Goal: Check status: Check status

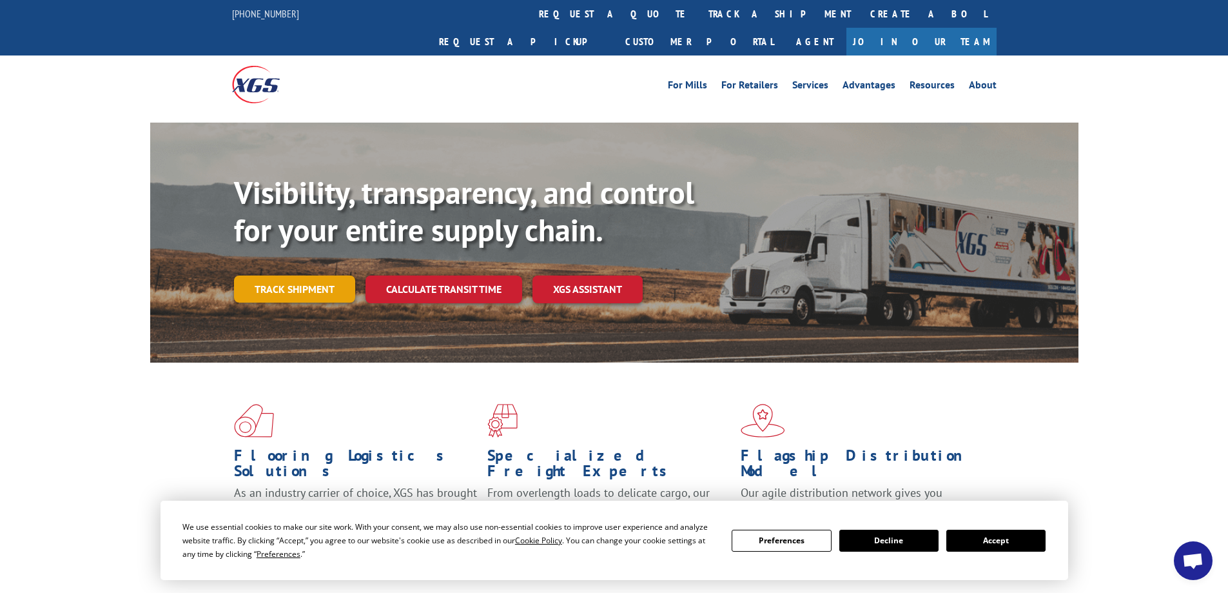
click at [293, 275] on link "Track shipment" at bounding box center [294, 288] width 121 height 27
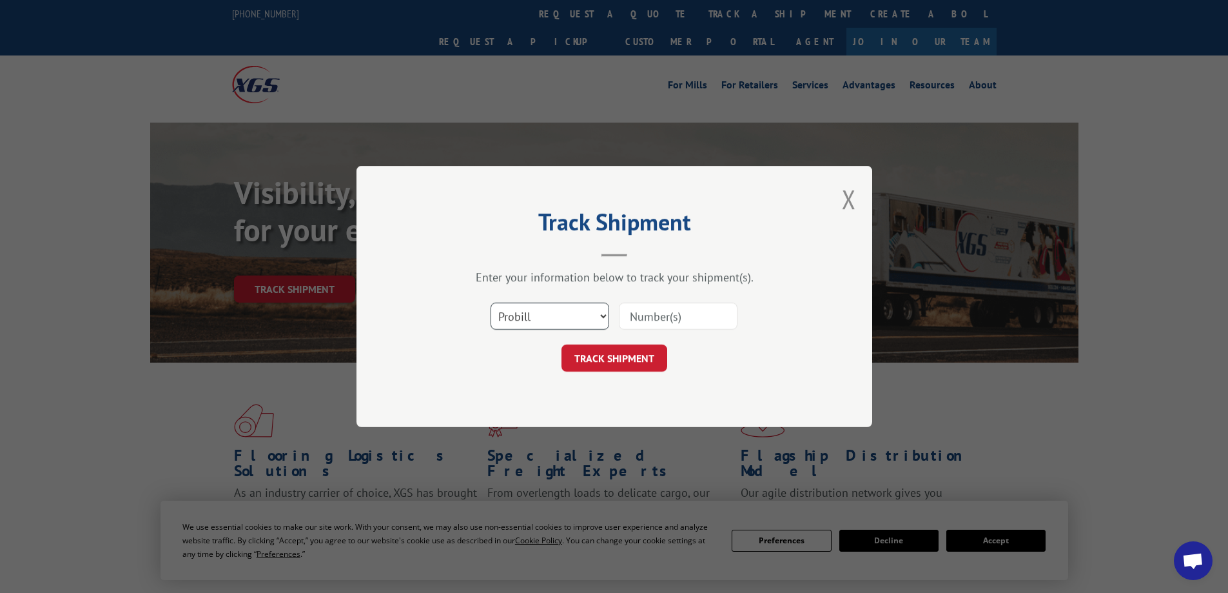
click at [600, 318] on select "Select category... Probill BOL PO" at bounding box center [550, 315] width 119 height 27
select select "bol"
click at [491, 302] on select "Select category... Probill BOL PO" at bounding box center [550, 315] width 119 height 27
click at [634, 318] on input at bounding box center [678, 315] width 119 height 27
paste input "6200042950"
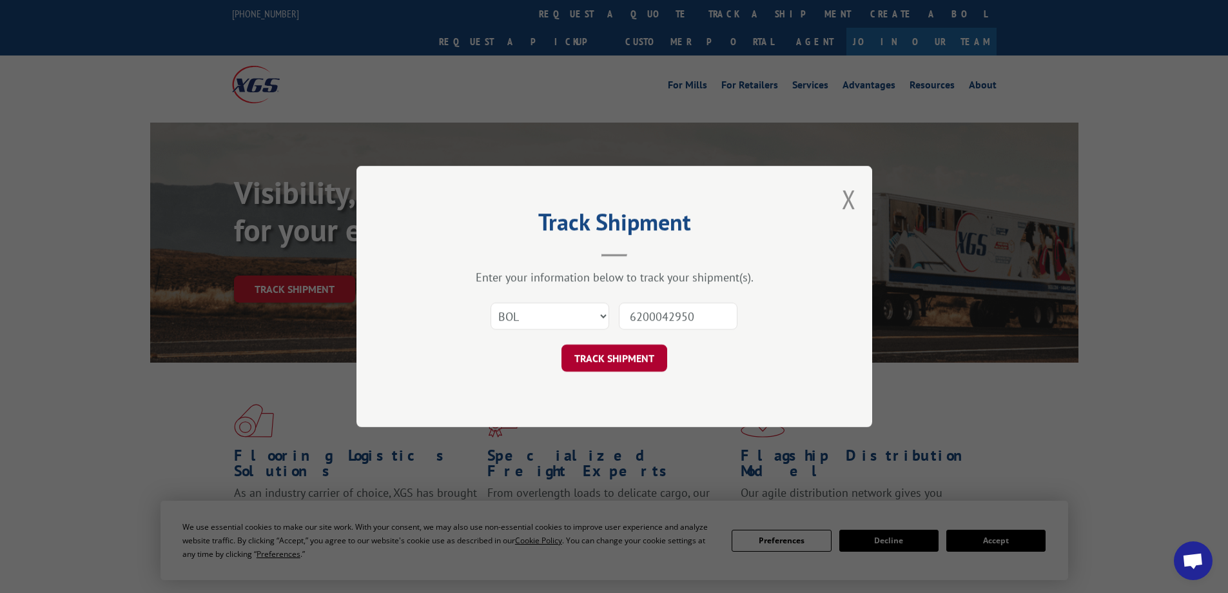
type input "6200042950"
click at [610, 358] on button "TRACK SHIPMENT" at bounding box center [615, 357] width 106 height 27
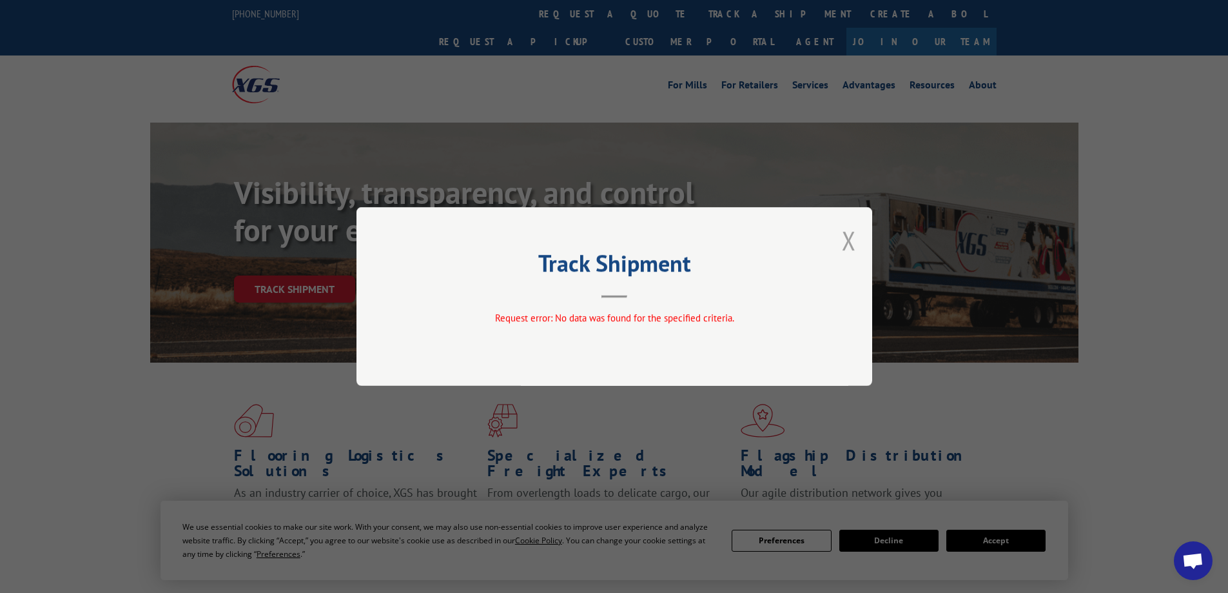
click at [852, 244] on button "Close modal" at bounding box center [849, 240] width 14 height 34
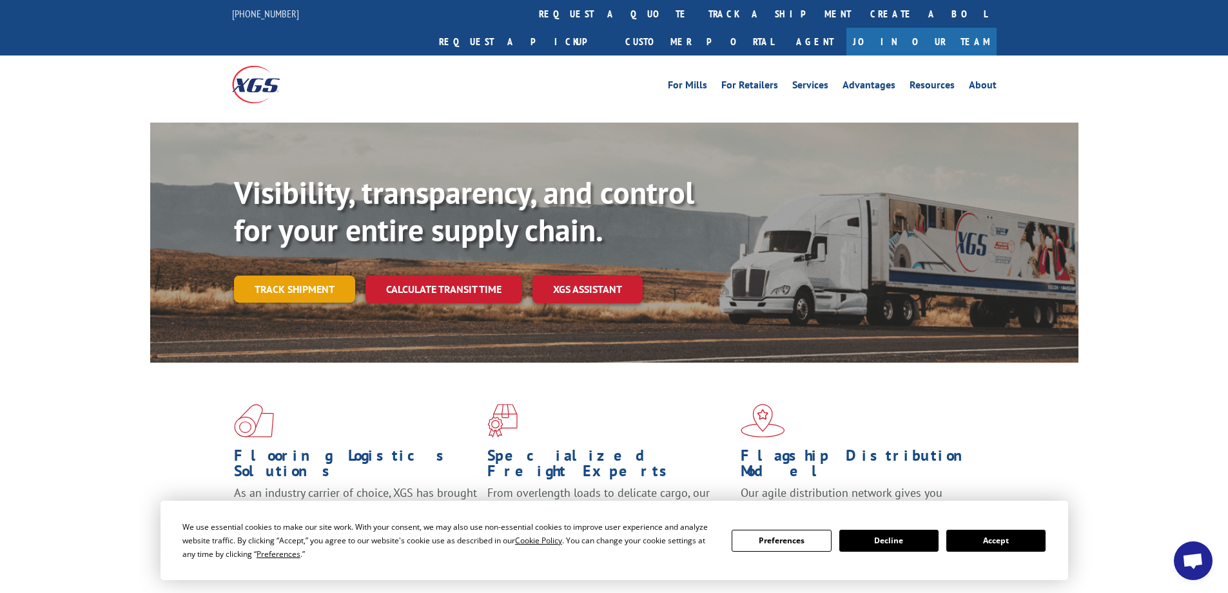
click at [311, 275] on link "Track shipment" at bounding box center [294, 288] width 121 height 27
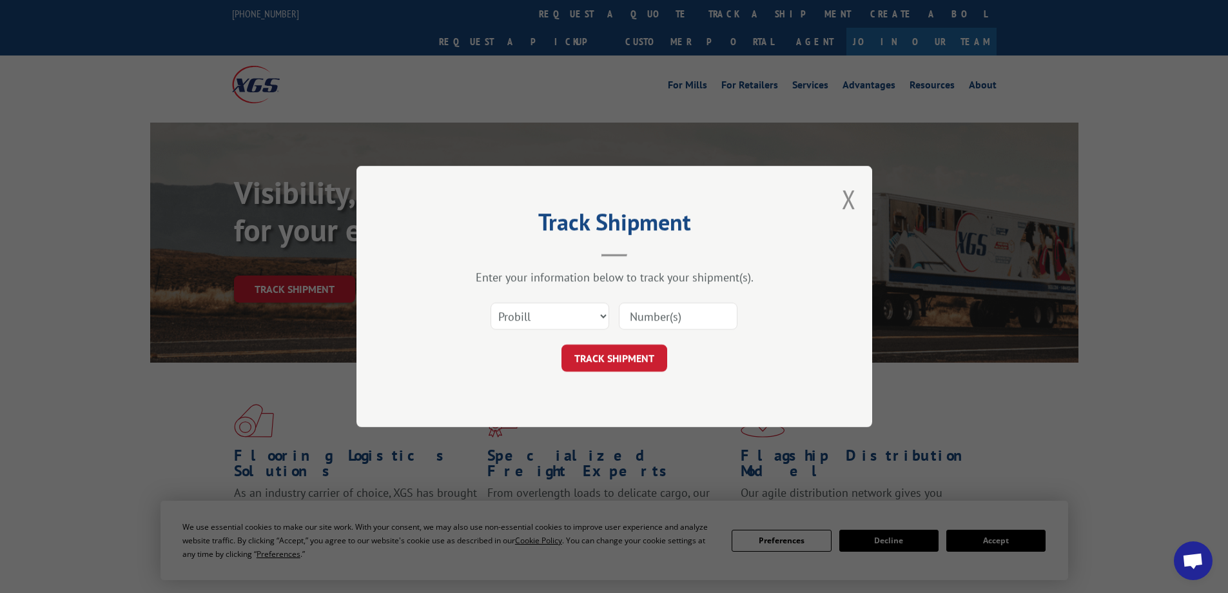
click at [643, 313] on input at bounding box center [678, 315] width 119 height 27
paste input "15971379"
type input "15971379"
click at [611, 355] on button "TRACK SHIPMENT" at bounding box center [615, 357] width 106 height 27
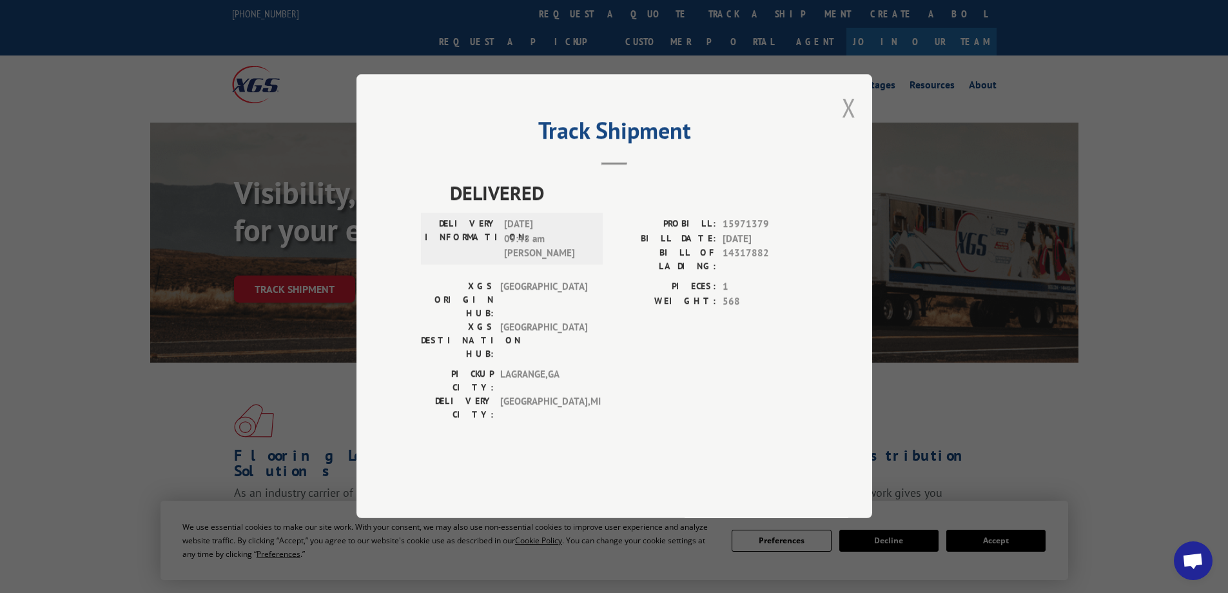
click at [845, 124] on button "Close modal" at bounding box center [849, 107] width 14 height 34
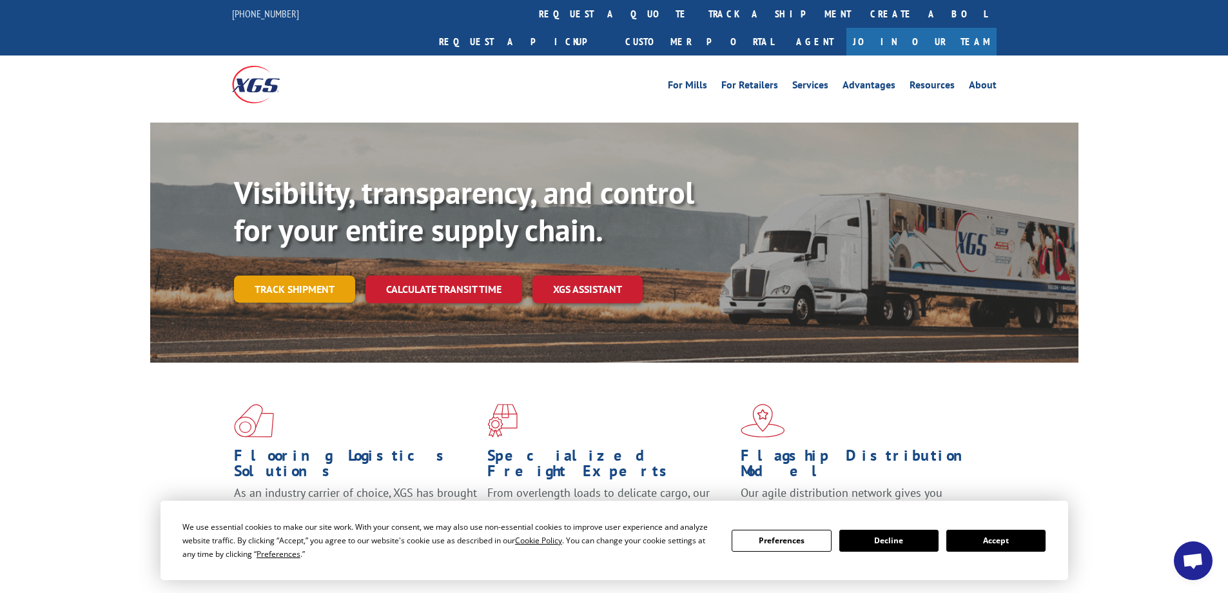
click at [288, 275] on link "Track shipment" at bounding box center [294, 288] width 121 height 27
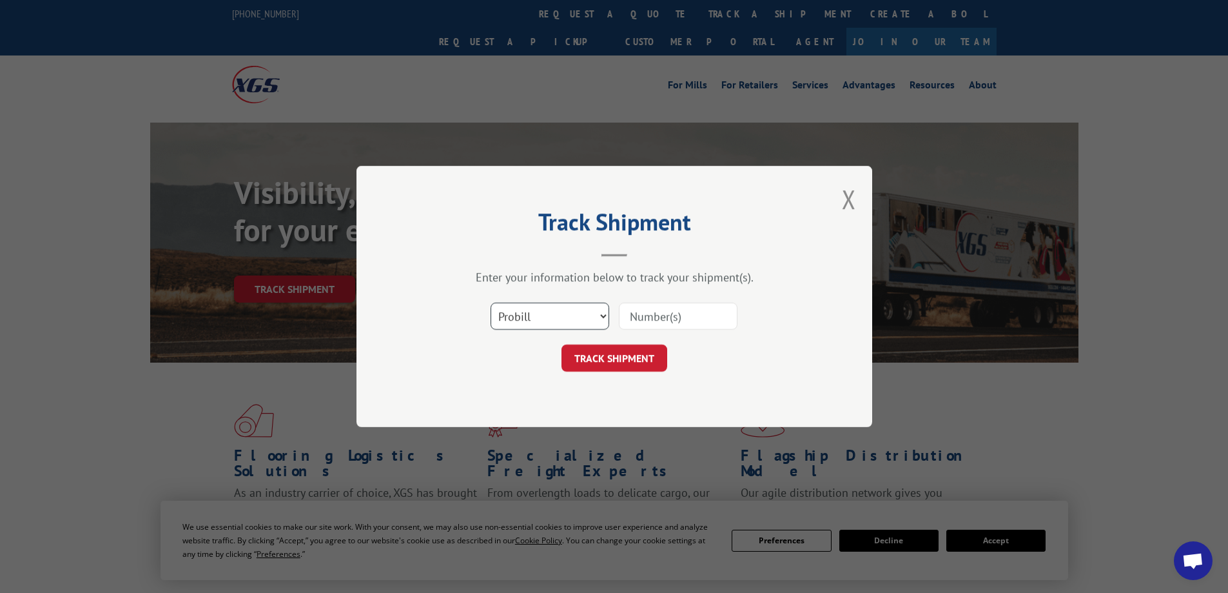
click at [603, 313] on select "Select category... Probill BOL PO" at bounding box center [550, 315] width 119 height 27
select select "po"
click at [491, 302] on select "Select category... Probill BOL PO" at bounding box center [550, 315] width 119 height 27
click at [640, 317] on input at bounding box center [678, 315] width 119 height 27
type input "CC-5097"
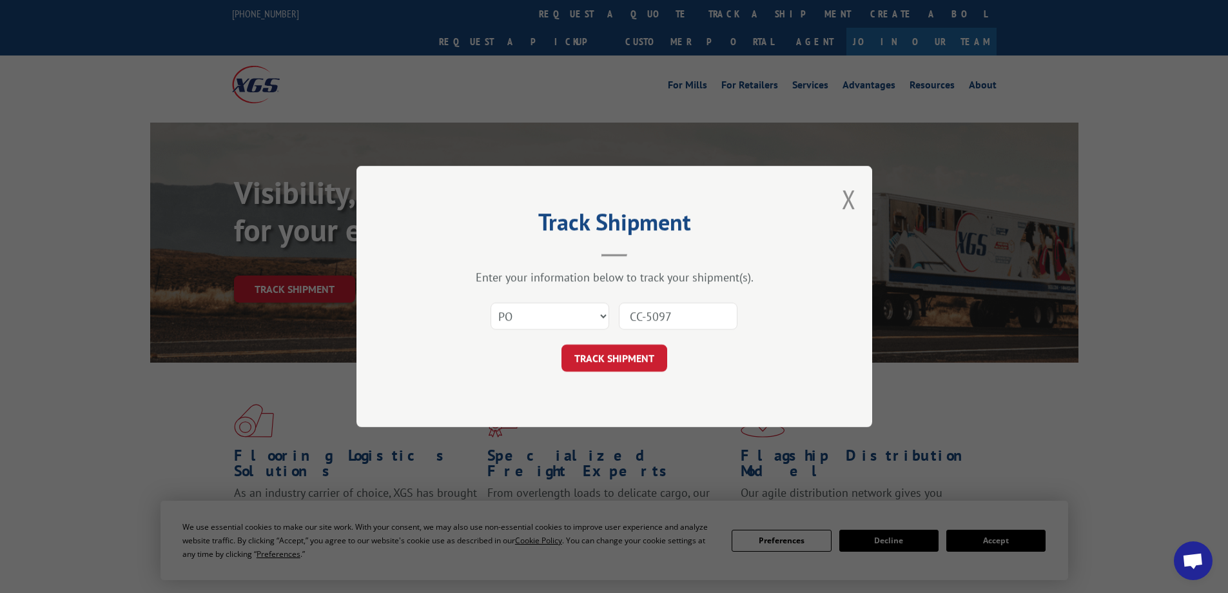
click button "TRACK SHIPMENT" at bounding box center [615, 357] width 106 height 27
